Goal: Task Accomplishment & Management: Manage account settings

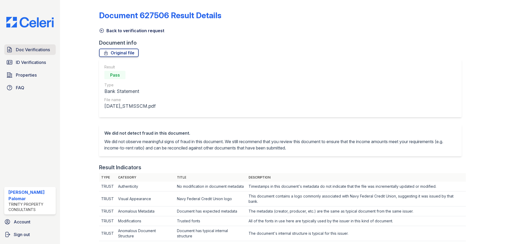
click at [25, 54] on link "Doc Verifications" at bounding box center [30, 49] width 52 height 11
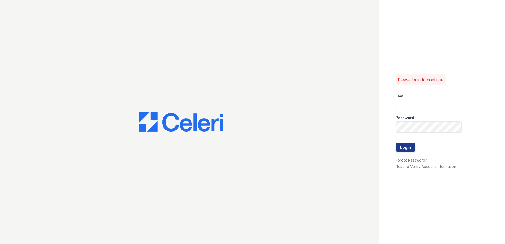
type input "[EMAIL_ADDRESS][DOMAIN_NAME]"
click at [410, 149] on button "Login" at bounding box center [406, 147] width 20 height 8
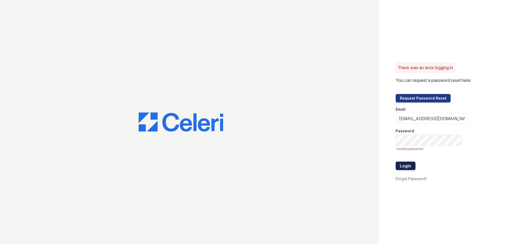
click at [409, 167] on button "Login" at bounding box center [406, 166] width 20 height 8
click at [349, 115] on div "There was an error logging in You can request a password reset here: Request Pa…" at bounding box center [252, 122] width 505 height 244
click at [380, 133] on div "There was an error logging in You can request a password reset here: Request Pa…" at bounding box center [442, 122] width 126 height 244
click at [396, 162] on button "Login" at bounding box center [406, 166] width 20 height 8
